Goal: Information Seeking & Learning: Learn about a topic

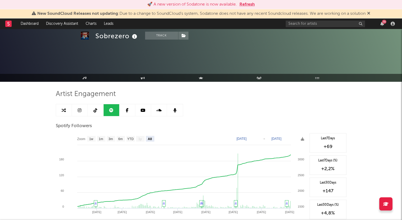
select select "All"
select select "6m"
select select "1w"
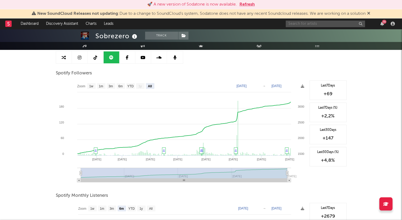
click at [328, 26] on input "text" at bounding box center [324, 24] width 79 height 7
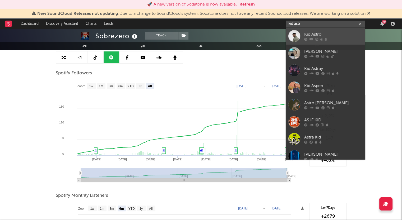
type input "kid astr"
click at [326, 33] on div "Kid Astro" at bounding box center [333, 34] width 58 height 6
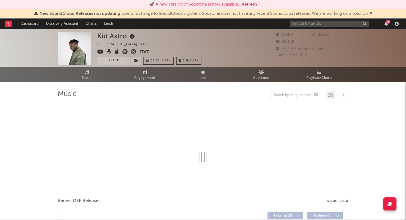
select select "6m"
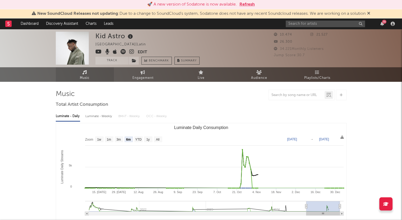
click at [81, 72] on link "Music" at bounding box center [85, 74] width 58 height 15
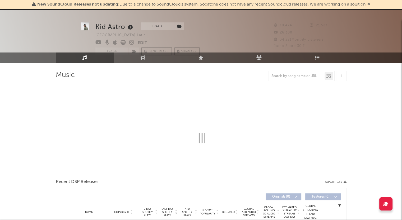
select select "6m"
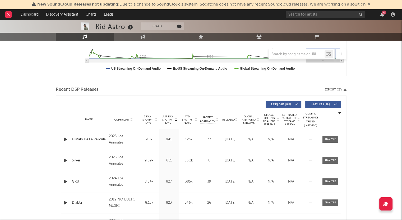
scroll to position [132, 0]
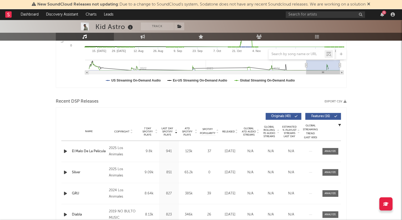
click at [305, 56] on div at bounding box center [297, 54] width 56 height 7
click at [305, 52] on input "text" at bounding box center [297, 54] width 56 height 4
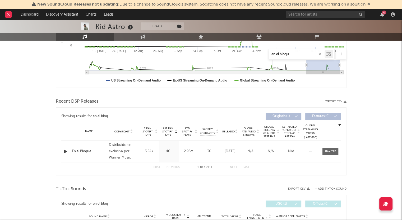
type input "en el bloque"
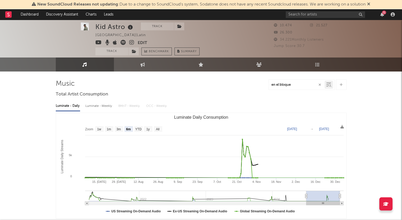
scroll to position [0, 0]
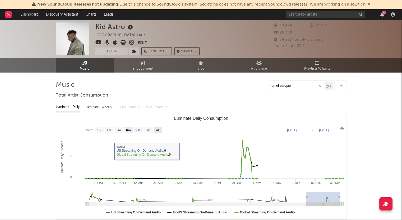
click at [158, 130] on text "All" at bounding box center [157, 131] width 3 height 4
select select "All"
type input "[DATE]"
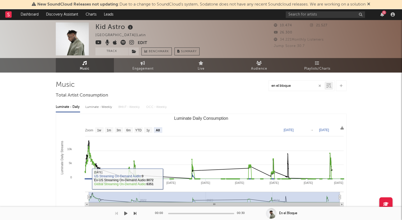
type input "en el bloque"
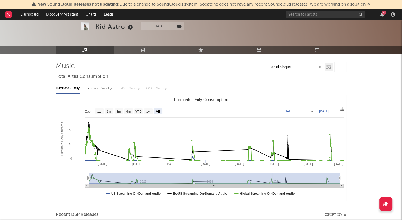
scroll to position [26, 0]
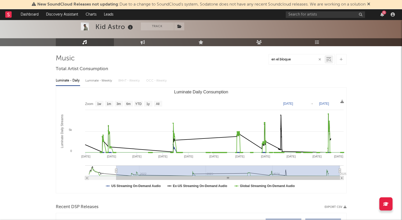
type input "[DATE]"
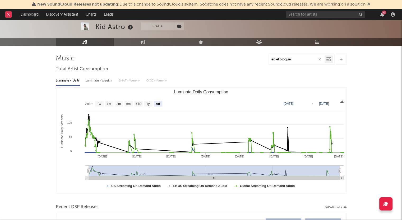
select select "All"
type input "[DATE]"
drag, startPoint x: 88, startPoint y: 172, endPoint x: 37, endPoint y: 164, distance: 52.1
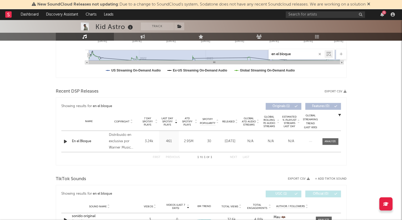
scroll to position [0, 0]
